Goal: Task Accomplishment & Management: Manage account settings

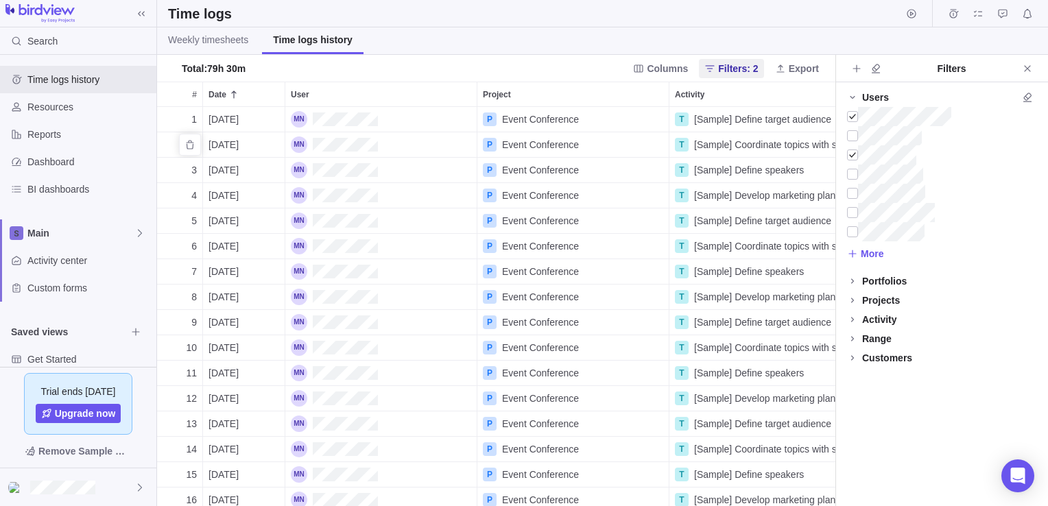
scroll to position [389, 667]
click at [951, 12] on icon "Time logs" at bounding box center [952, 13] width 11 height 11
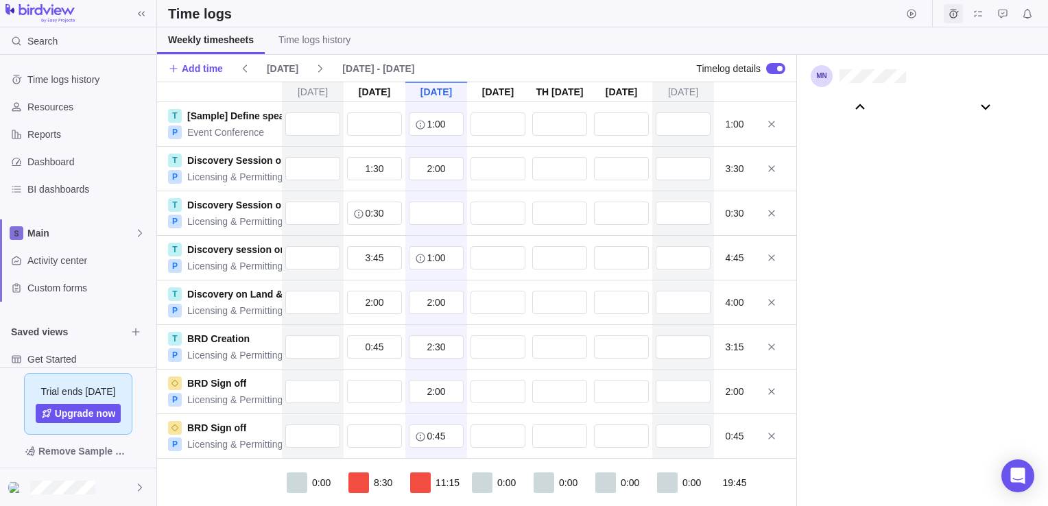
scroll to position [76644, 0]
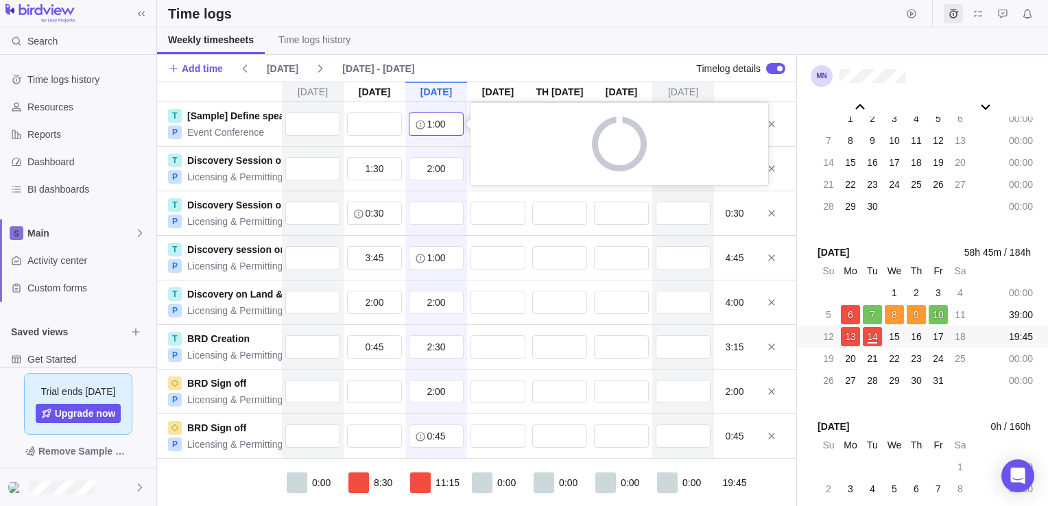
click at [436, 130] on input "1:00" at bounding box center [436, 123] width 55 height 23
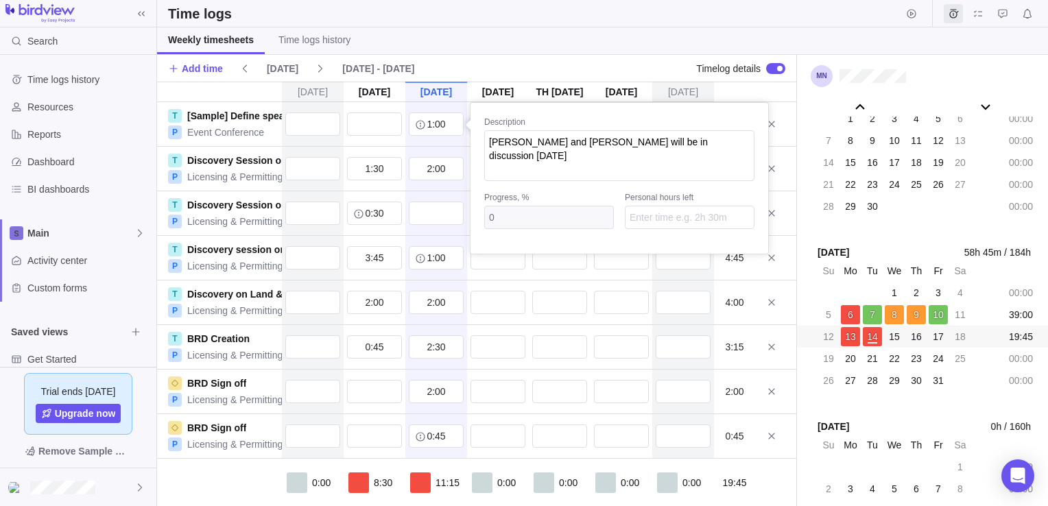
click at [422, 166] on div "[DATE] [DATE] [DATE] [DATE] Oct 16 [DATE] [DATE] T [Sample] Define speakers P E…" at bounding box center [476, 294] width 639 height 424
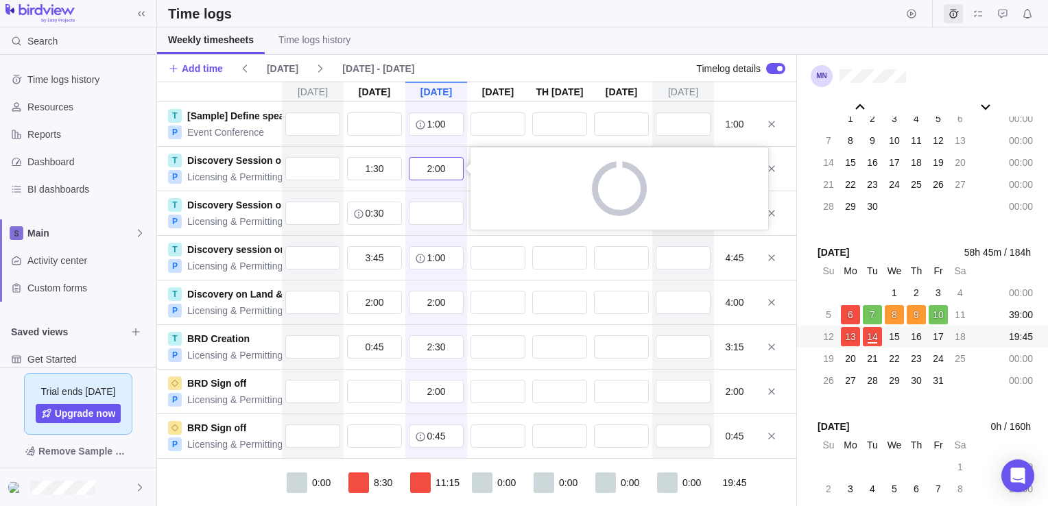
click at [421, 172] on input "2:00" at bounding box center [436, 168] width 55 height 23
click at [424, 128] on div "[DATE] [DATE] [DATE] [DATE] Oct 16 [DATE] [DATE] T [Sample] Define speakers P E…" at bounding box center [476, 294] width 639 height 424
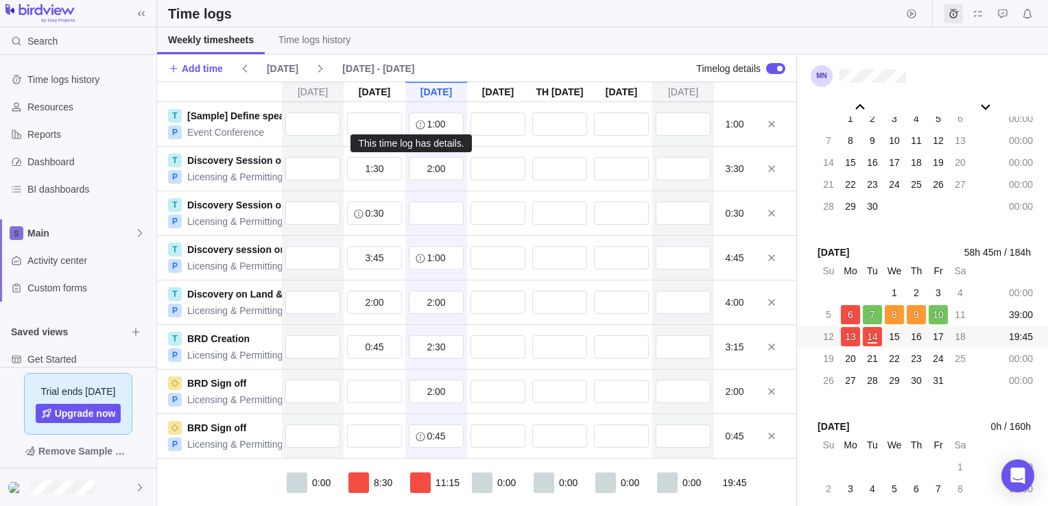
click at [415, 124] on icon "info-description" at bounding box center [420, 124] width 11 height 11
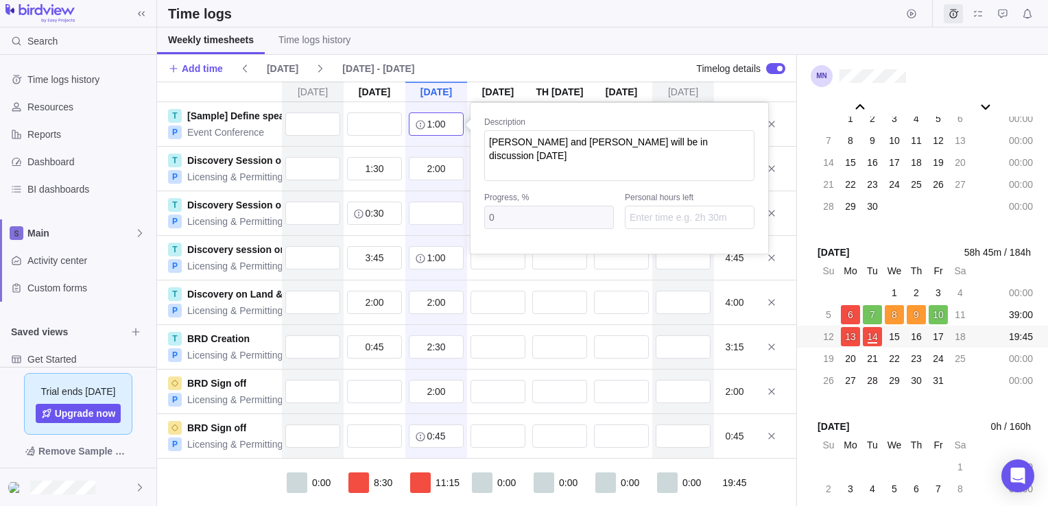
click at [418, 127] on input "1:00" at bounding box center [436, 123] width 55 height 23
click at [431, 173] on div "[DATE] [DATE] [DATE] [DATE] Oct 16 [DATE] [DATE] T [Sample] Define speakers P E…" at bounding box center [476, 294] width 639 height 424
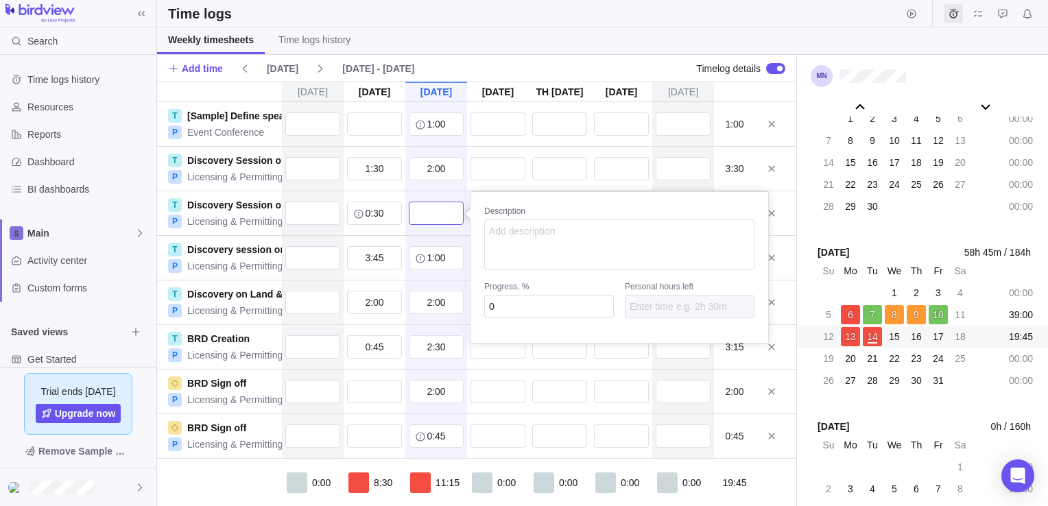
click at [428, 215] on input "text" at bounding box center [436, 213] width 55 height 23
click at [439, 262] on div "[DATE] [DATE] [DATE] [DATE] Oct 16 [DATE] [DATE] T [Sample] Define speakers P E…" at bounding box center [476, 294] width 639 height 424
click at [433, 311] on input "2:00" at bounding box center [436, 302] width 55 height 23
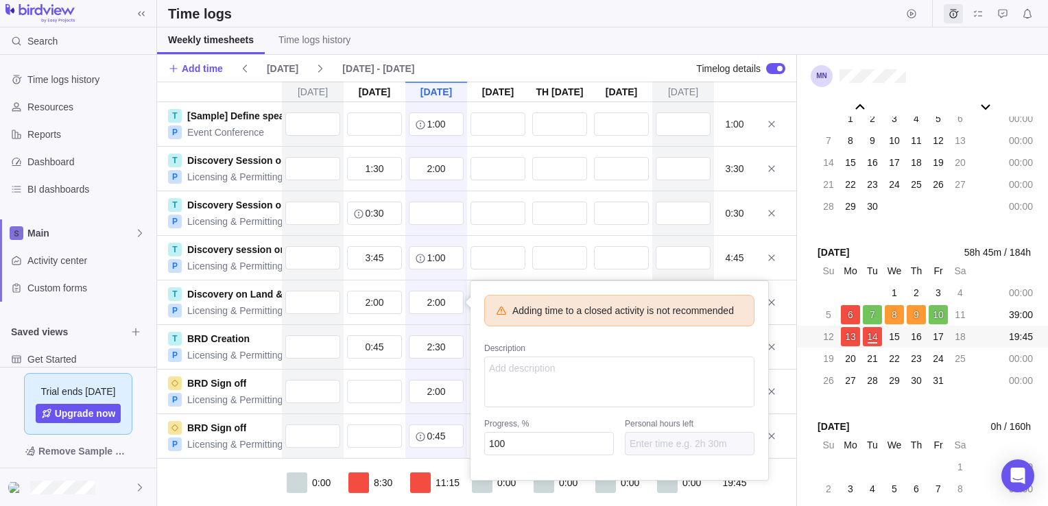
click at [425, 349] on div "[DATE] [DATE] [DATE] [DATE] Oct 16 [DATE] [DATE] T [Sample] Define speakers P E…" at bounding box center [476, 294] width 639 height 424
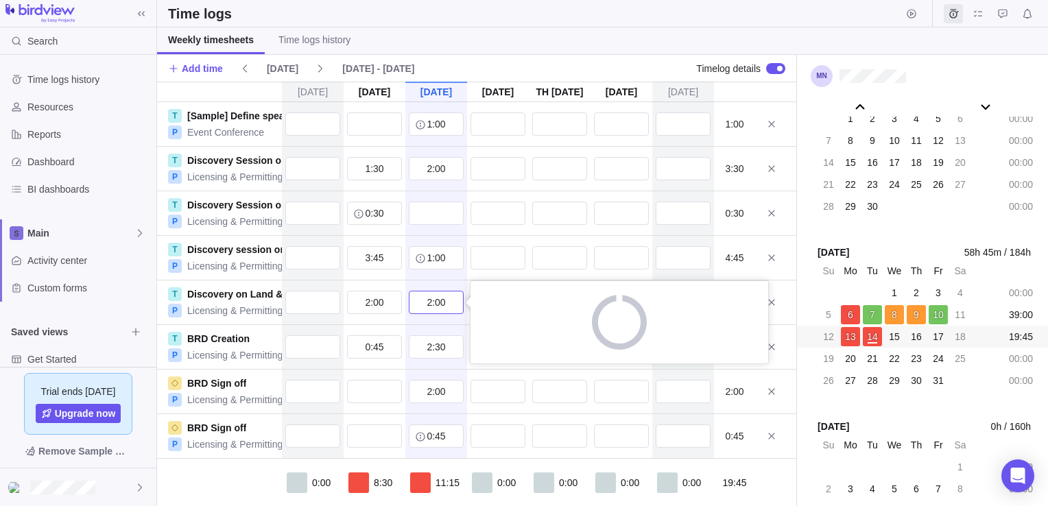
click at [430, 303] on input "2:00" at bounding box center [436, 302] width 55 height 23
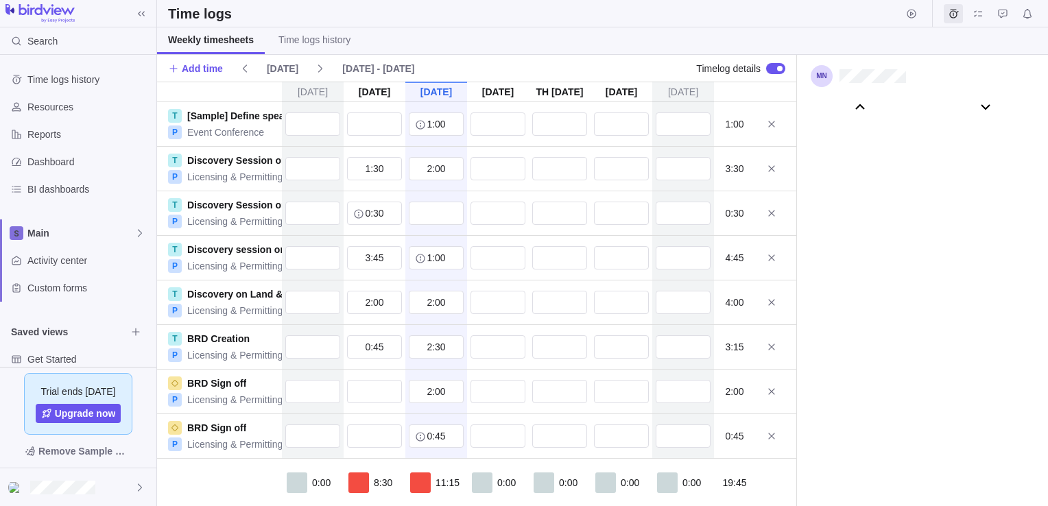
scroll to position [76644, 0]
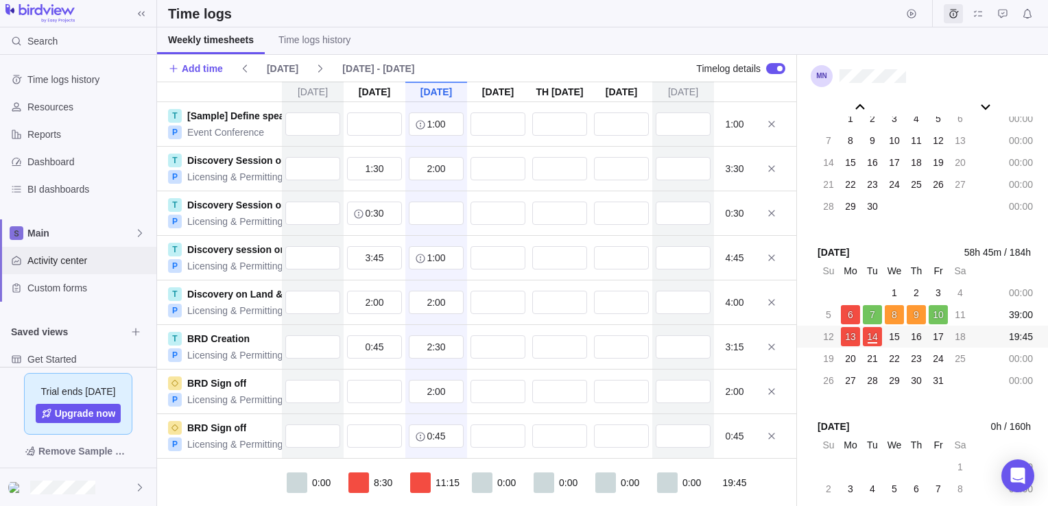
click at [71, 267] on span "Activity center" at bounding box center [88, 261] width 123 height 14
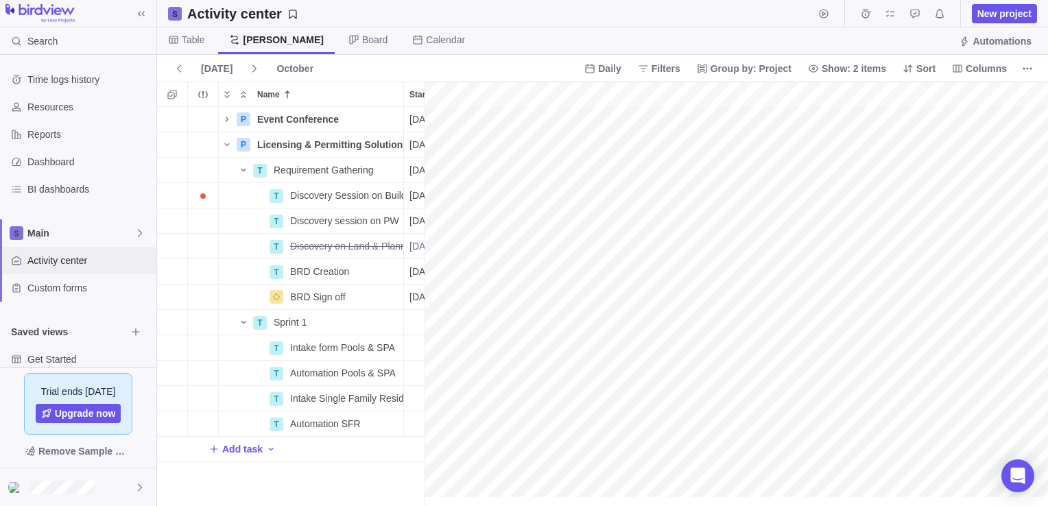
scroll to position [0, 2162]
click at [197, 39] on span "Table" at bounding box center [193, 40] width 23 height 14
